Goal: Transaction & Acquisition: Purchase product/service

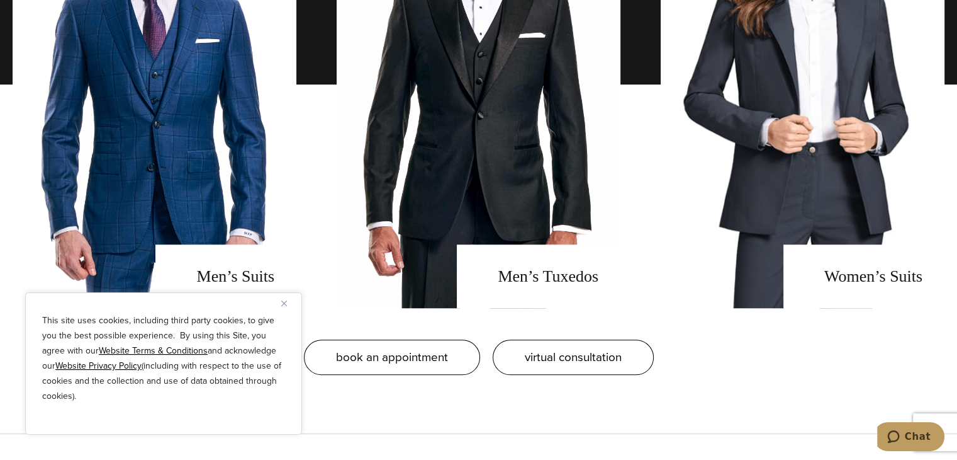
scroll to position [944, 0]
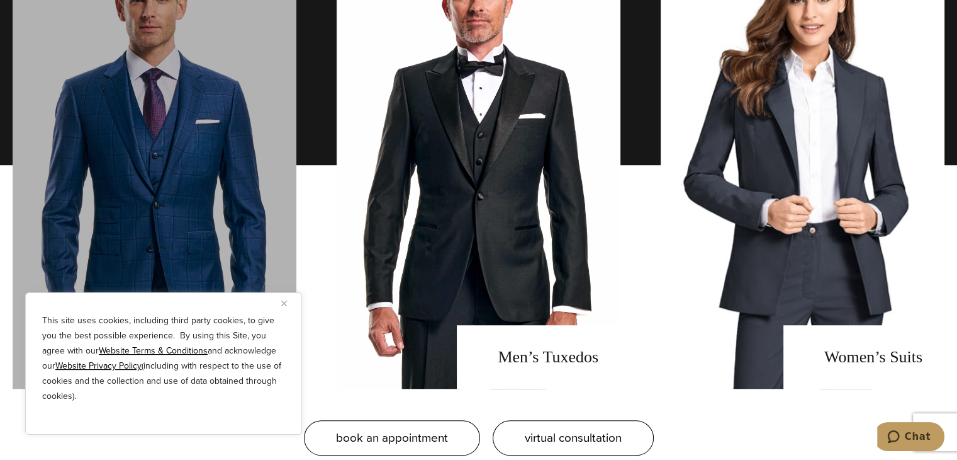
click at [196, 169] on link "men's suits" at bounding box center [155, 164] width 284 height 447
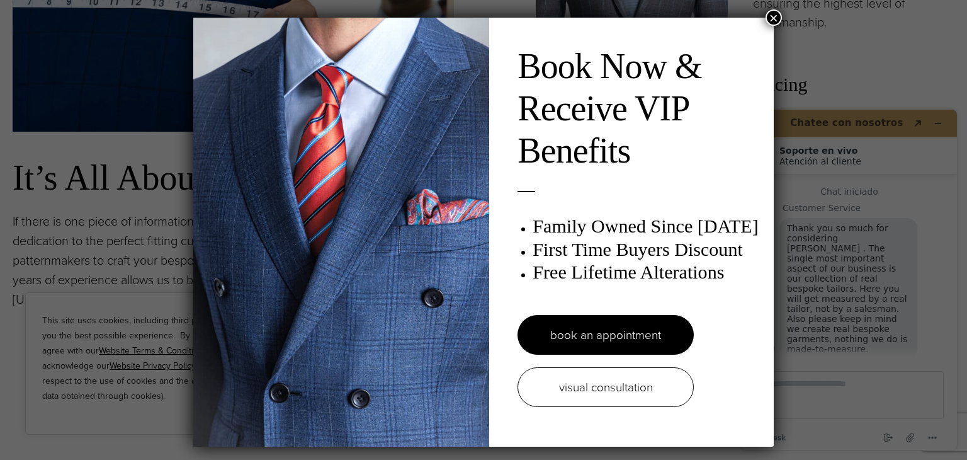
click at [770, 16] on button "×" at bounding box center [773, 17] width 16 height 16
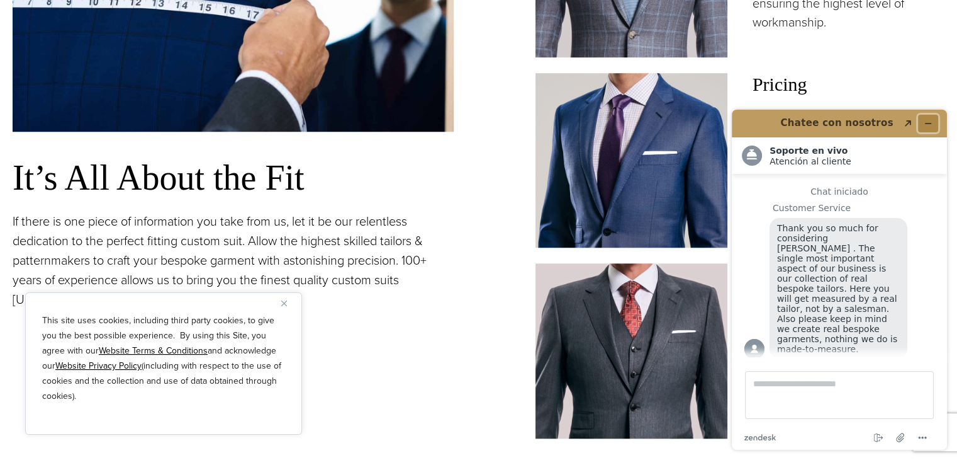
click at [927, 121] on icon "Minimizar widget" at bounding box center [928, 123] width 9 height 9
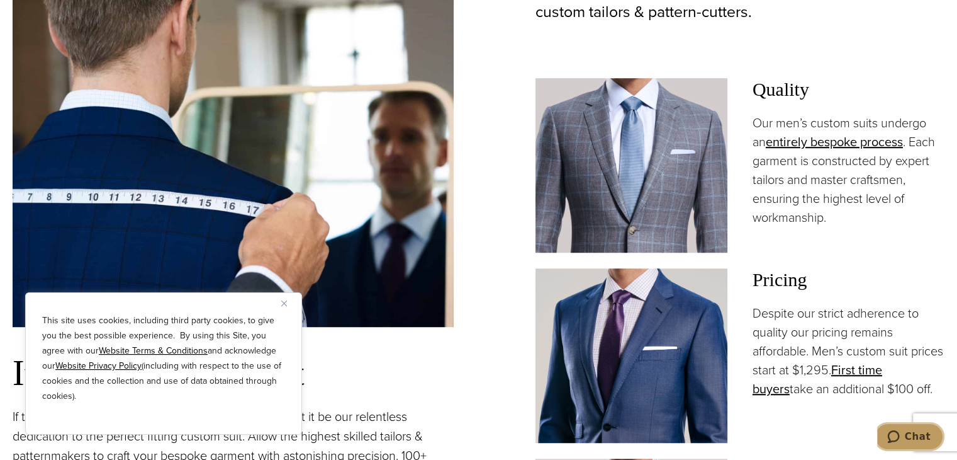
scroll to position [629, 0]
